Goal: Task Accomplishment & Management: Manage account settings

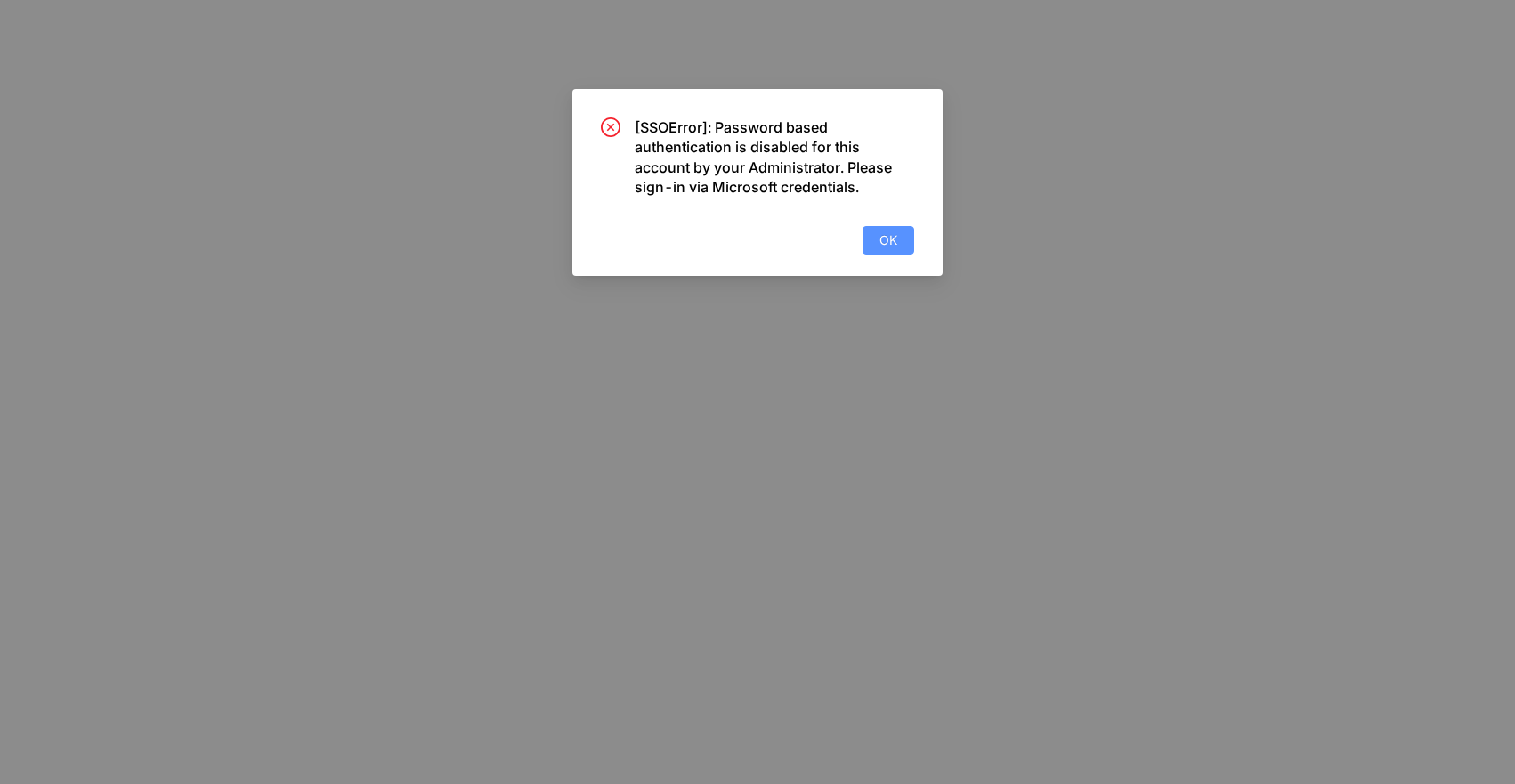
click at [882, 238] on span "OK" at bounding box center [888, 241] width 18 height 20
click at [892, 237] on span "OK" at bounding box center [888, 241] width 18 height 20
click at [877, 233] on button "OK" at bounding box center [887, 240] width 52 height 28
click at [882, 239] on span "OK" at bounding box center [888, 241] width 18 height 20
click at [859, 232] on div "[SSOError]: Password based authentication is disabled for this account by your …" at bounding box center [757, 186] width 313 height 137
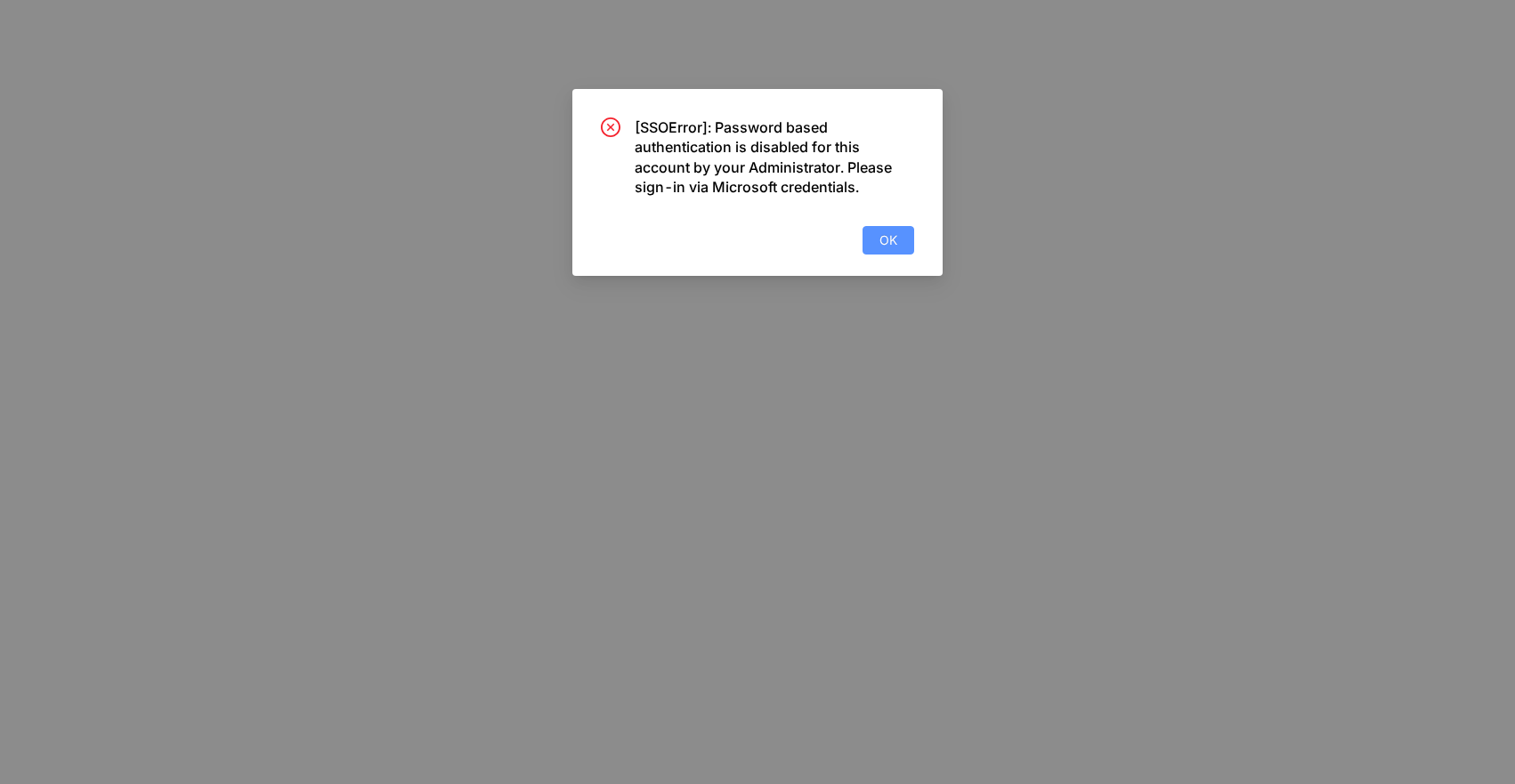
click at [881, 241] on span "OK" at bounding box center [888, 241] width 18 height 20
